Goal: Task Accomplishment & Management: Complete application form

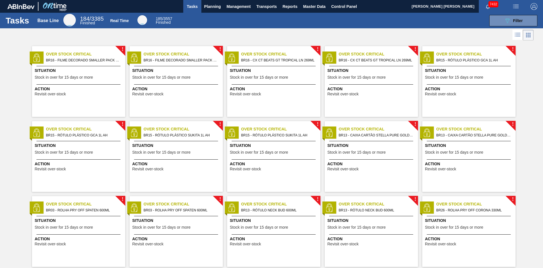
click at [263, 76] on span "Stock in over for 15 days or more" at bounding box center [259, 77] width 58 height 4
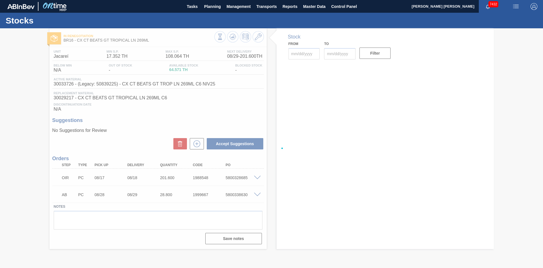
type input "[DATE]"
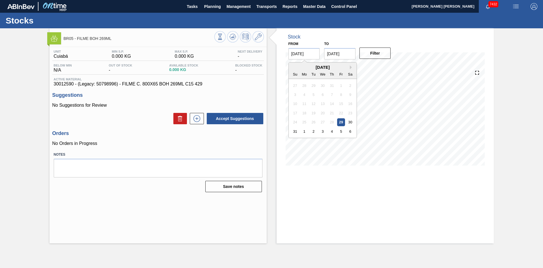
click at [291, 53] on input "[DATE]" at bounding box center [304, 53] width 31 height 11
click at [261, 36] on icon at bounding box center [258, 36] width 7 height 7
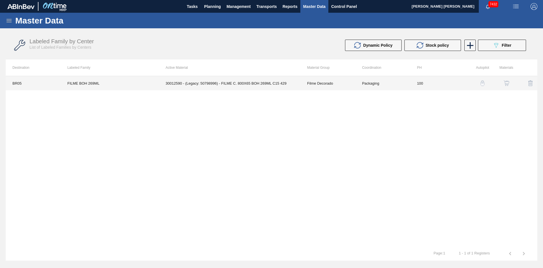
click at [258, 87] on td "30012590 - (Legacy: 50798996) - FILME C. 800X65 BOH 269ML C15 429" at bounding box center [230, 83] width 142 height 14
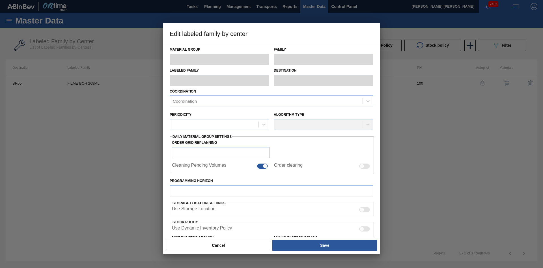
scroll to position [29, 0]
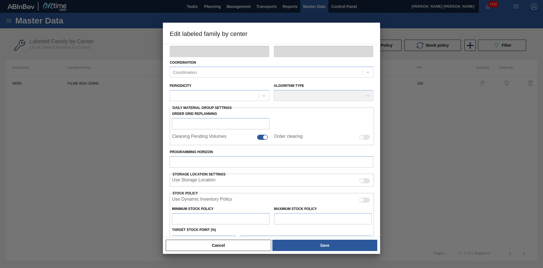
type input "Filme Decorado"
type input "FILME BOH 269ML"
type input "BR05 - Cuiabá"
type input "100"
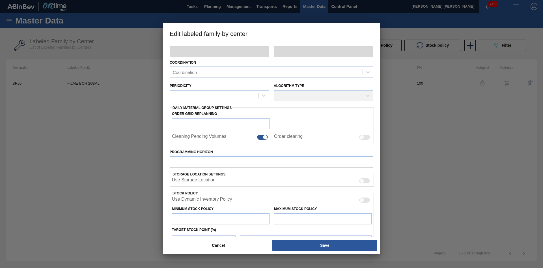
type input "0"
type input "100"
type input "0.000"
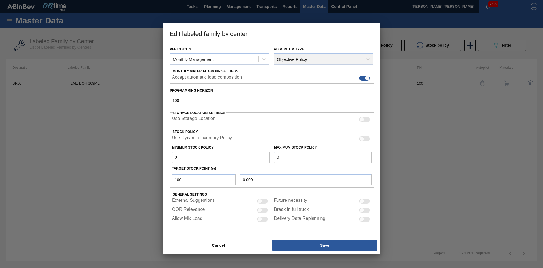
scroll to position [0, 0]
